Goal: Navigation & Orientation: Find specific page/section

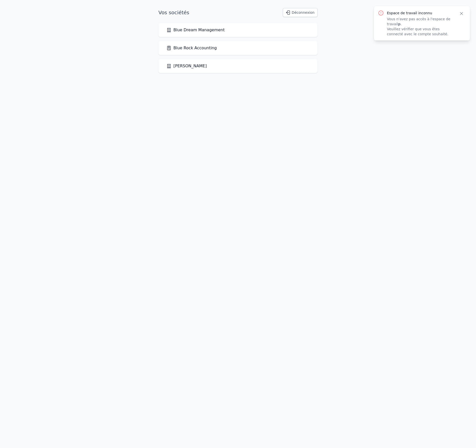
click at [209, 49] on link "Blue Rock Accounting" at bounding box center [191, 48] width 50 height 6
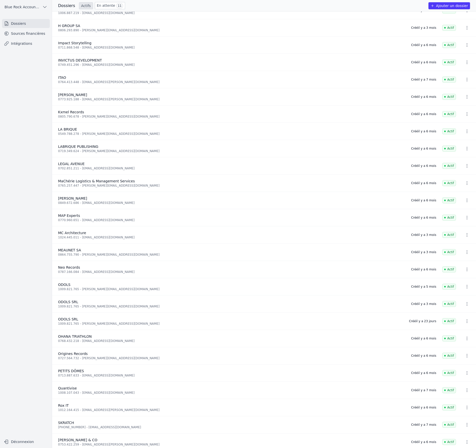
scroll to position [275, 0]
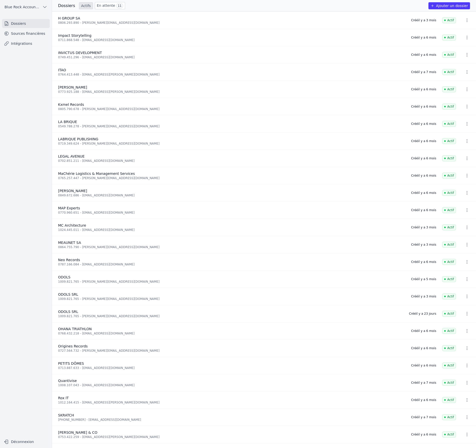
click at [102, 349] on div "0727.564.732 - [PERSON_NAME][EMAIL_ADDRESS][DOMAIN_NAME]" at bounding box center [231, 351] width 347 height 4
click at [18, 30] on link "Sources financières" at bounding box center [26, 33] width 48 height 9
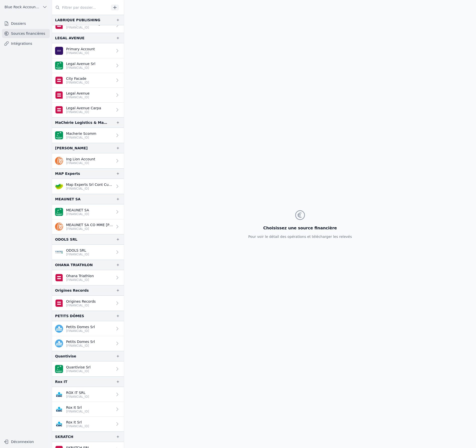
scroll to position [638, 0]
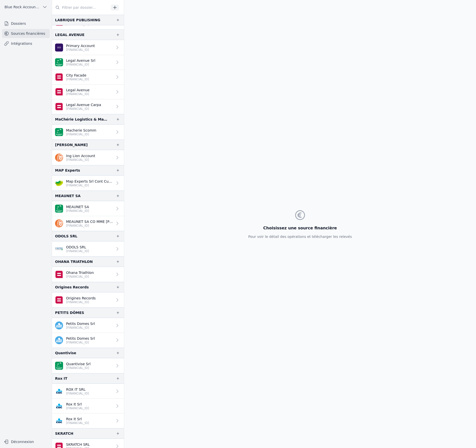
click at [73, 300] on p "[FINANCIAL_ID]" at bounding box center [81, 302] width 30 height 4
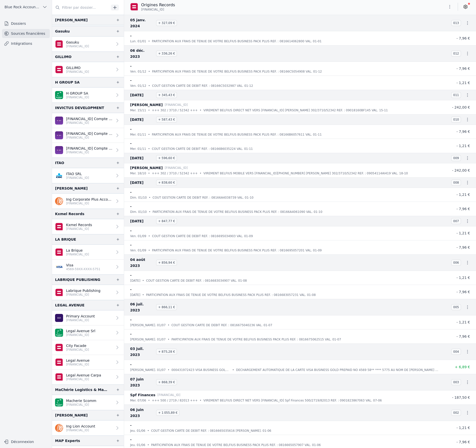
scroll to position [375, 0]
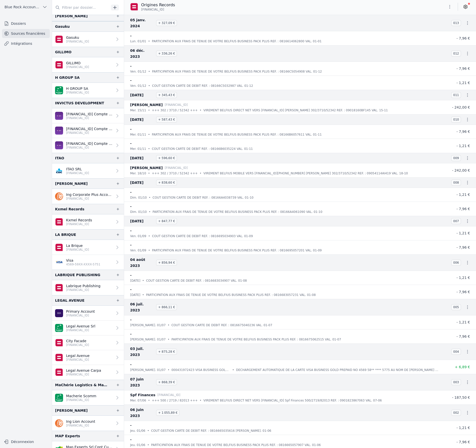
click at [72, 218] on p "Kxmel Records" at bounding box center [79, 220] width 26 height 5
